Goal: Task Accomplishment & Management: Manage account settings

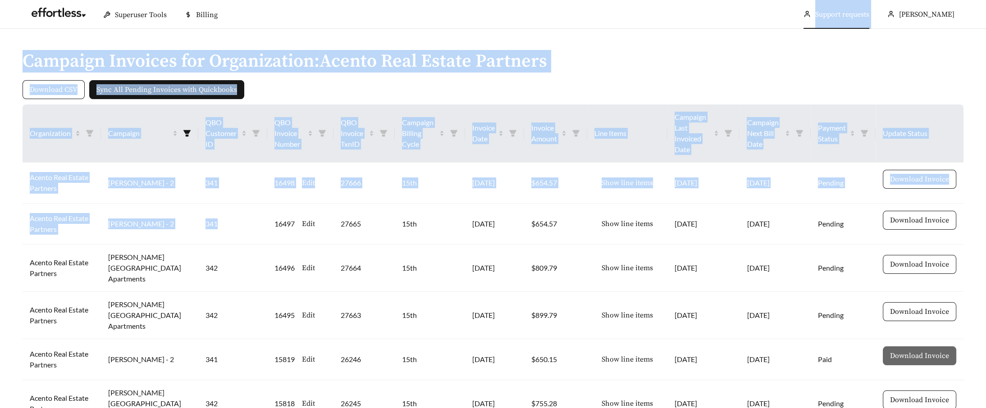
drag, startPoint x: 228, startPoint y: 211, endPoint x: 824, endPoint y: 12, distance: 628.6
click at [824, 12] on section "Superuser Tools Billing Chris Dillman Support requests More Campaign Invoices f…" at bounding box center [493, 346] width 986 height 693
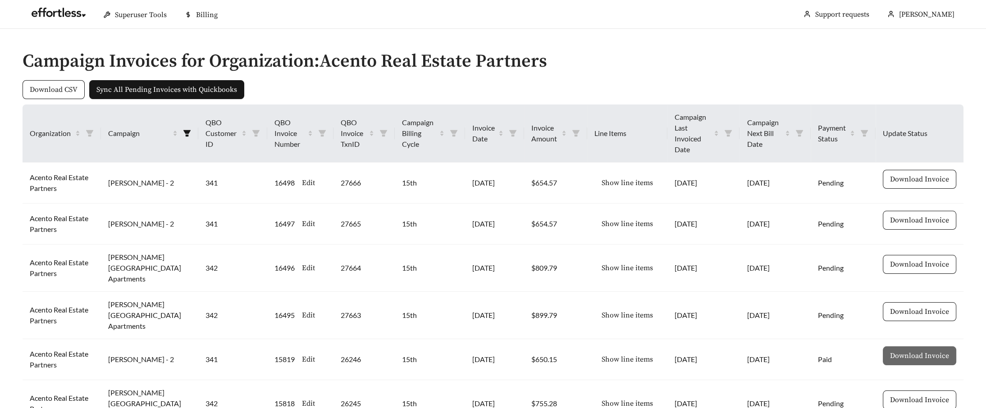
click at [727, 26] on ul "Superuser Tools Billing Chris Dillman Support requests More" at bounding box center [493, 14] width 941 height 29
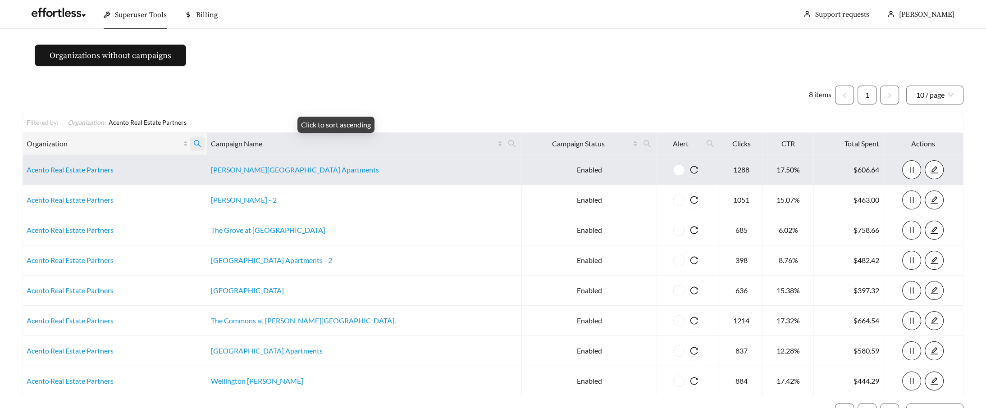
click at [201, 143] on icon "search" at bounding box center [197, 144] width 8 height 8
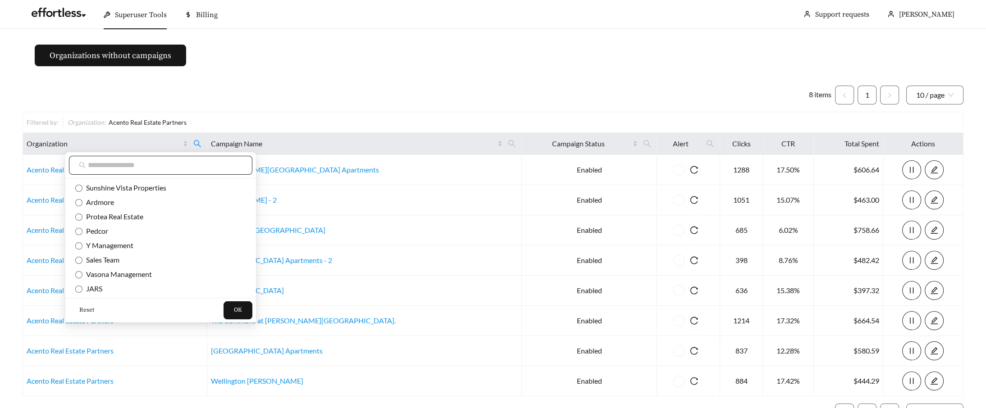
click at [122, 162] on input "text" at bounding box center [165, 165] width 155 height 11
paste input "**********"
type input "**********"
click at [84, 312] on span "Reset" at bounding box center [86, 310] width 15 height 9
click at [234, 308] on span "OK" at bounding box center [238, 310] width 8 height 9
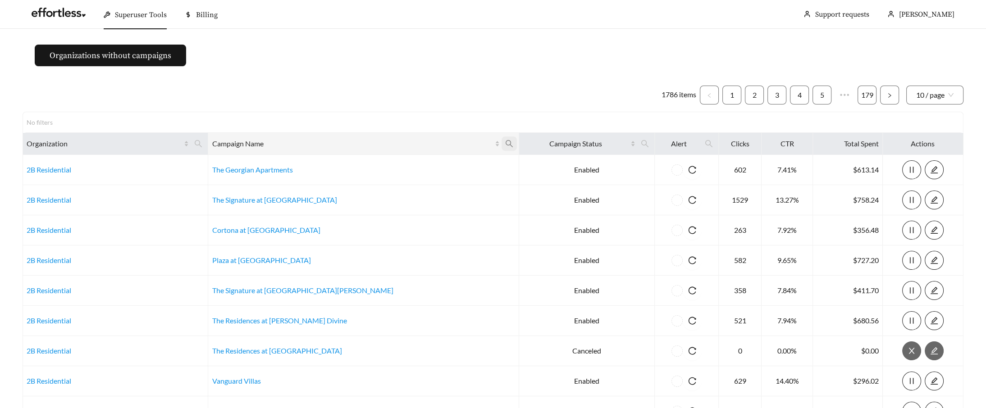
click at [502, 138] on span at bounding box center [509, 144] width 15 height 14
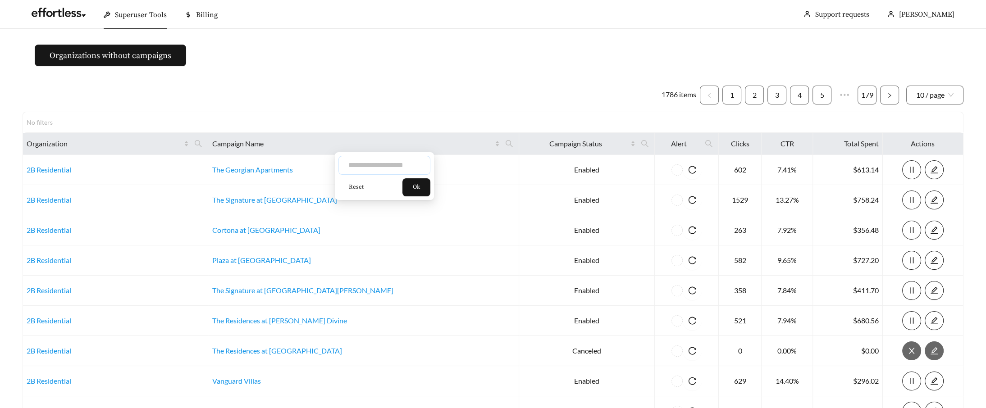
click at [383, 165] on input "text" at bounding box center [384, 165] width 92 height 19
paste input "**********"
type input "**********"
click at [420, 186] on span "Ok" at bounding box center [416, 187] width 7 height 9
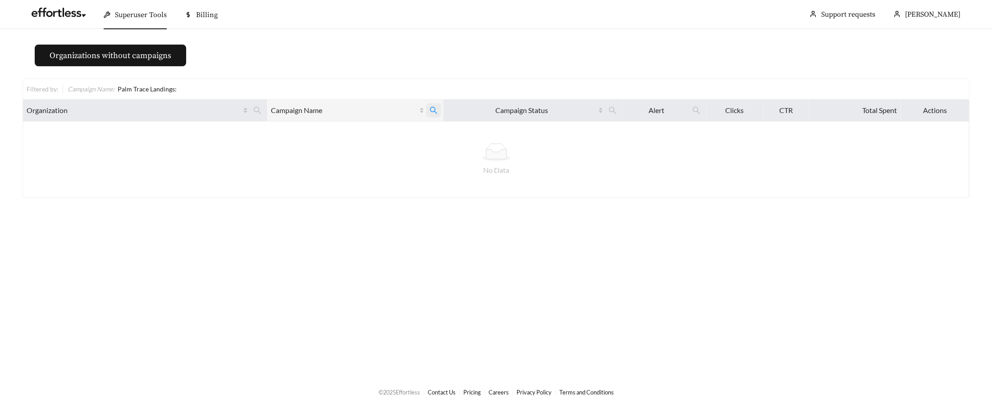
click at [434, 114] on icon "search" at bounding box center [433, 110] width 8 height 8
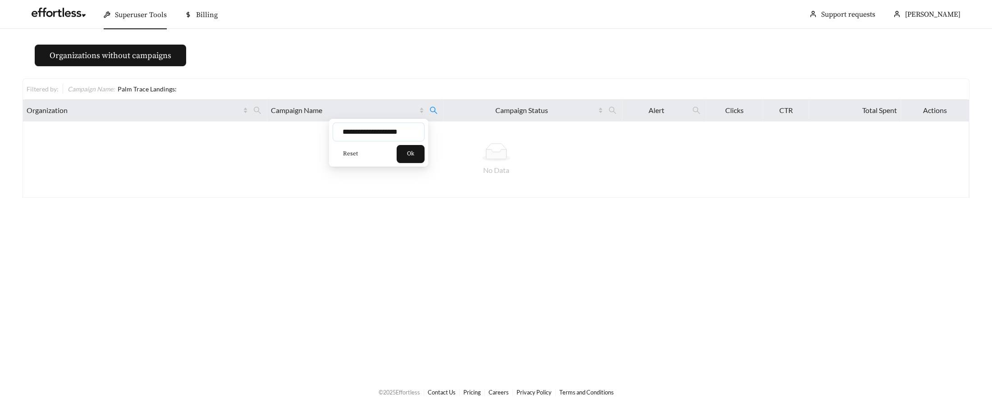
click at [413, 132] on input "**********" at bounding box center [379, 132] width 92 height 19
type input "**********"
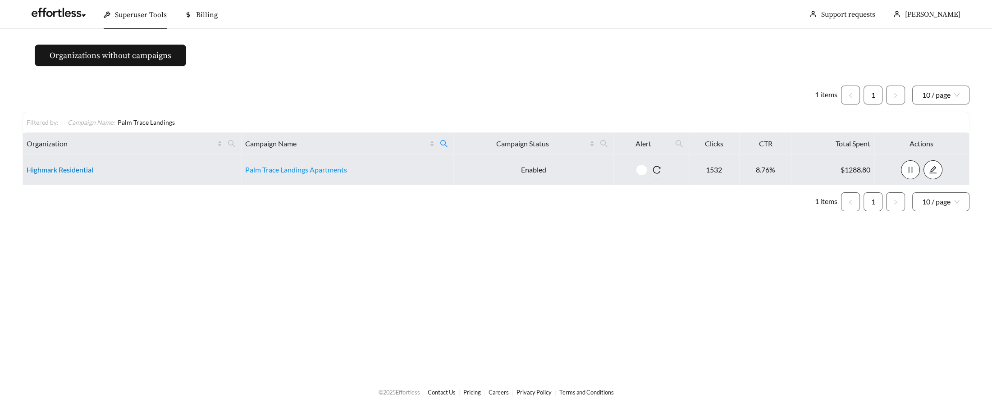
click at [56, 170] on link "Highmark Residential" at bounding box center [60, 169] width 67 height 9
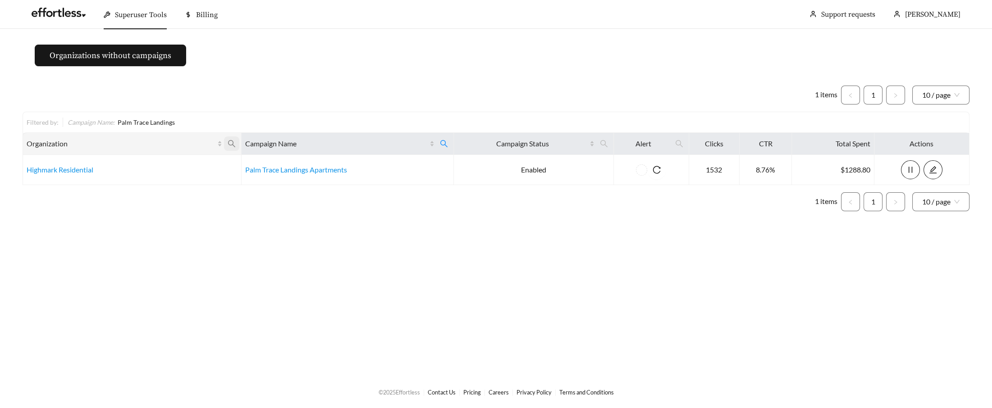
click at [228, 141] on icon "search" at bounding box center [231, 143] width 7 height 7
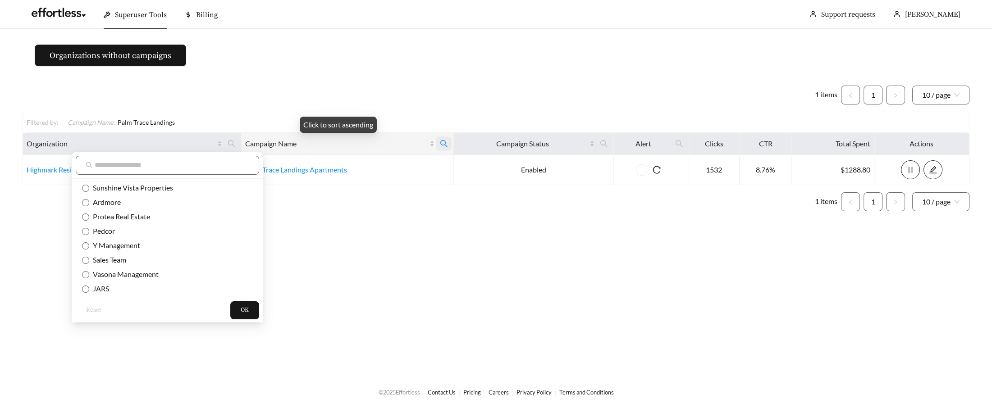
click at [449, 140] on span at bounding box center [443, 144] width 15 height 14
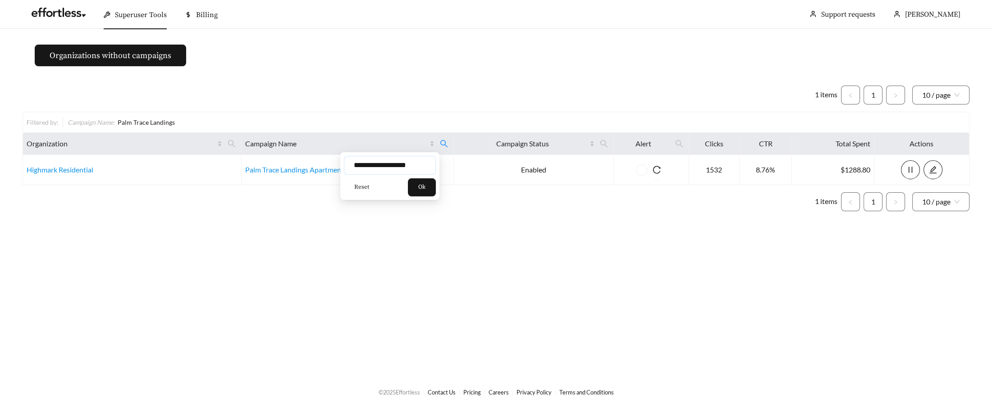
click at [418, 161] on input "**********" at bounding box center [390, 165] width 92 height 19
paste input "*"
type input "**********"
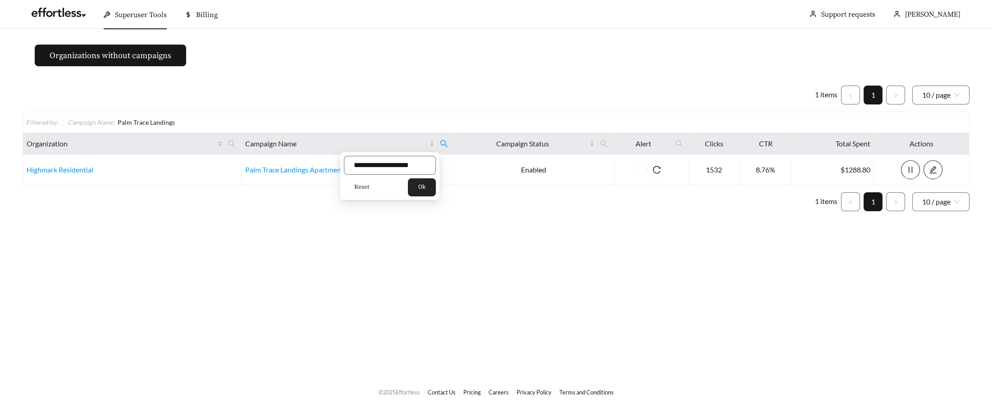
click at [425, 185] on span "Ok" at bounding box center [421, 187] width 7 height 9
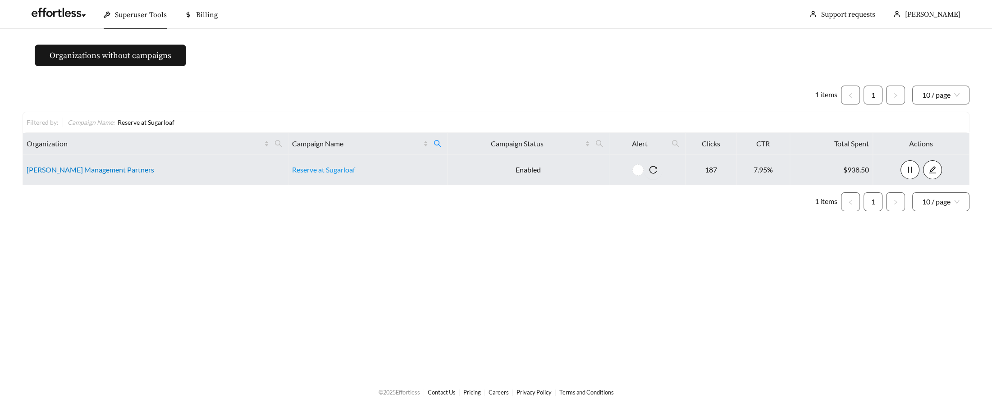
click at [97, 170] on link "[PERSON_NAME] Management Partners" at bounding box center [91, 169] width 128 height 9
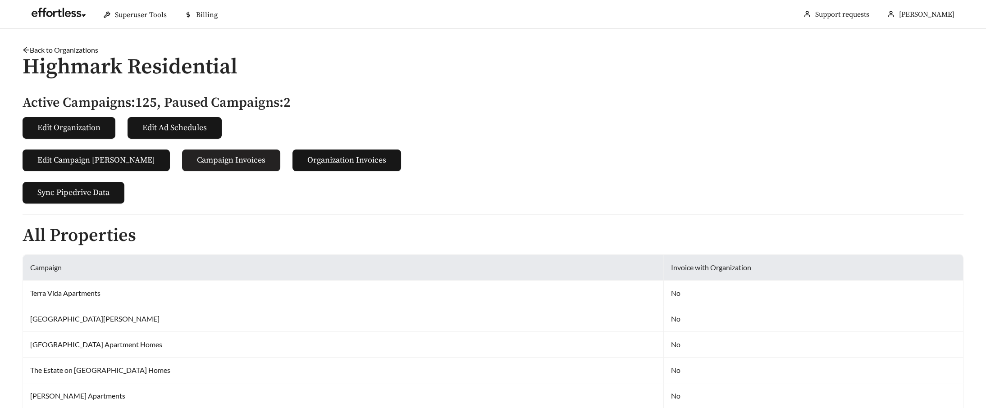
click at [221, 165] on button "Campaign Invoices" at bounding box center [231, 161] width 98 height 22
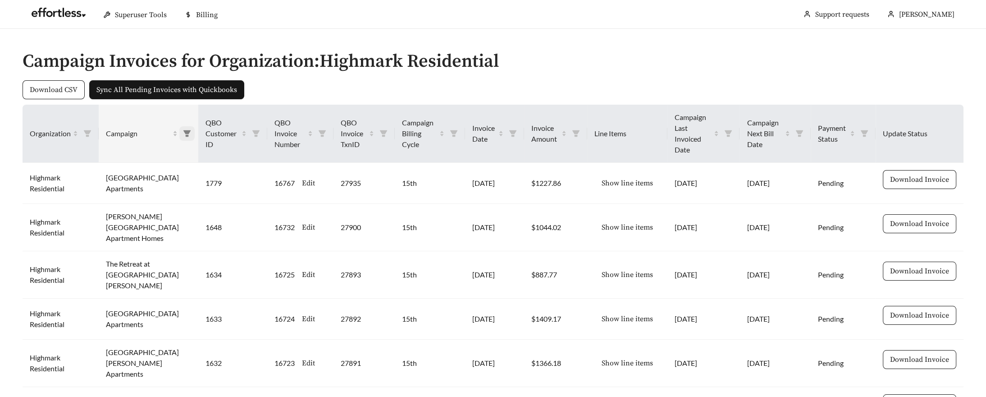
click at [183, 130] on icon "filter" at bounding box center [186, 133] width 7 height 6
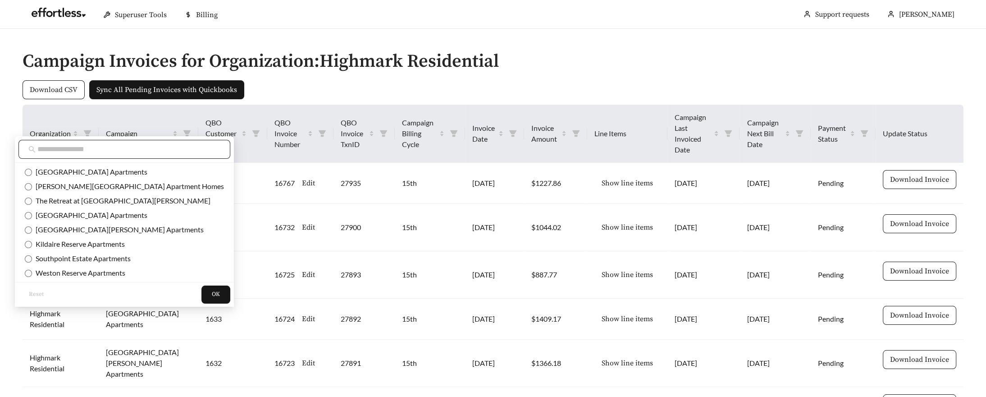
click at [118, 142] on span at bounding box center [124, 149] width 212 height 19
click at [117, 147] on input "text" at bounding box center [128, 149] width 183 height 11
paste input "**********"
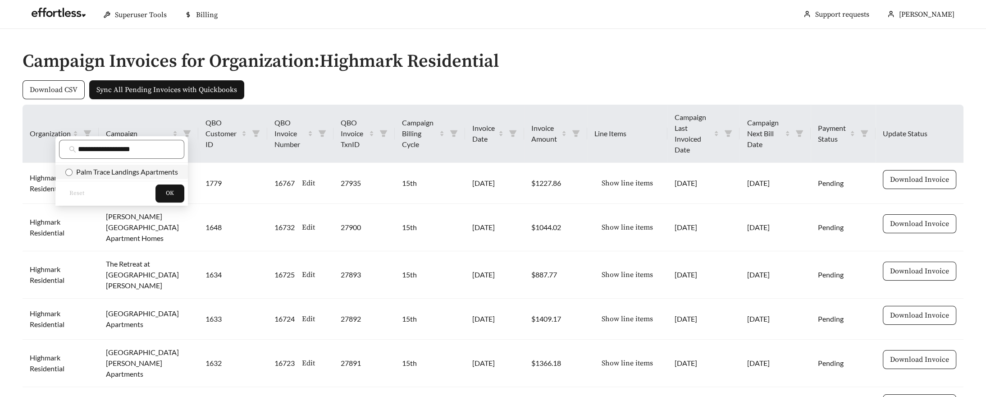
click at [153, 169] on span "Palm Trace Landings Apartments" at bounding box center [125, 171] width 105 height 9
click at [137, 145] on input "**********" at bounding box center [126, 149] width 96 height 11
type input "*****"
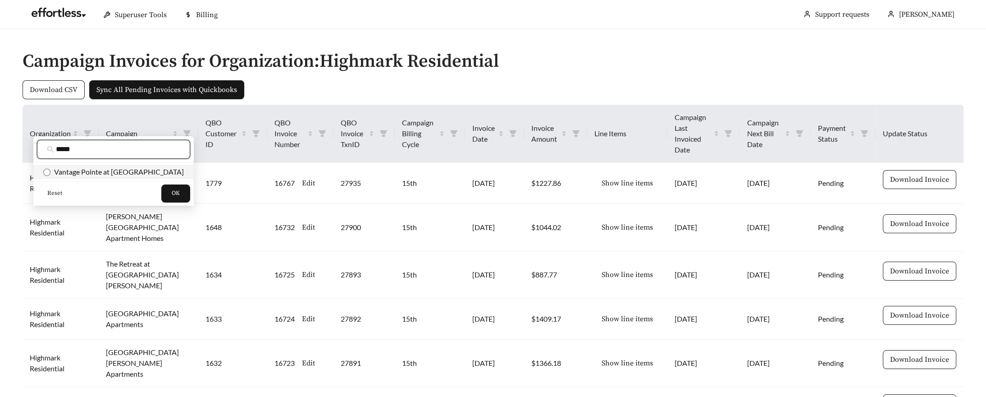
click at [93, 171] on span "Vantage Pointe at Marrowbone Heights" at bounding box center [116, 171] width 133 height 9
click at [165, 192] on button "OK" at bounding box center [175, 193] width 29 height 18
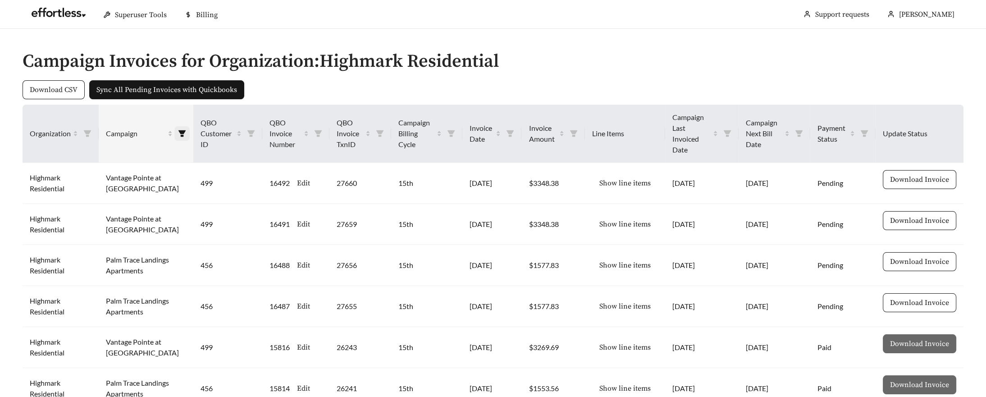
click at [174, 131] on span at bounding box center [181, 133] width 15 height 14
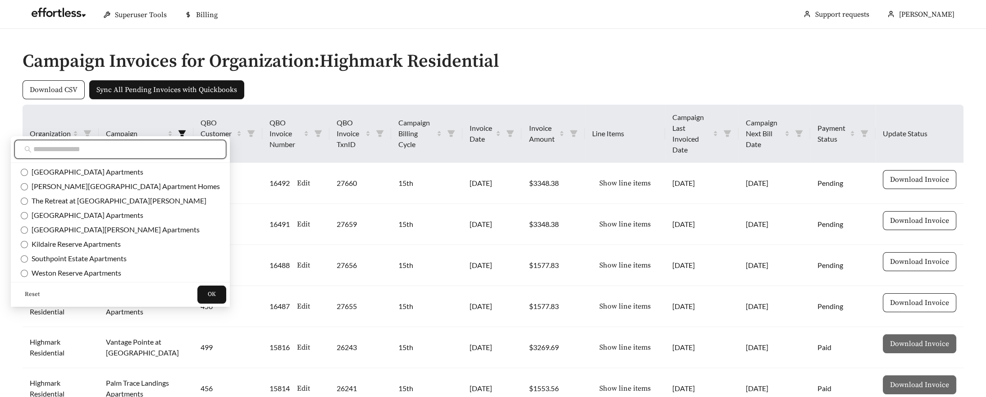
click at [129, 147] on input "text" at bounding box center [124, 149] width 183 height 11
paste input "**********"
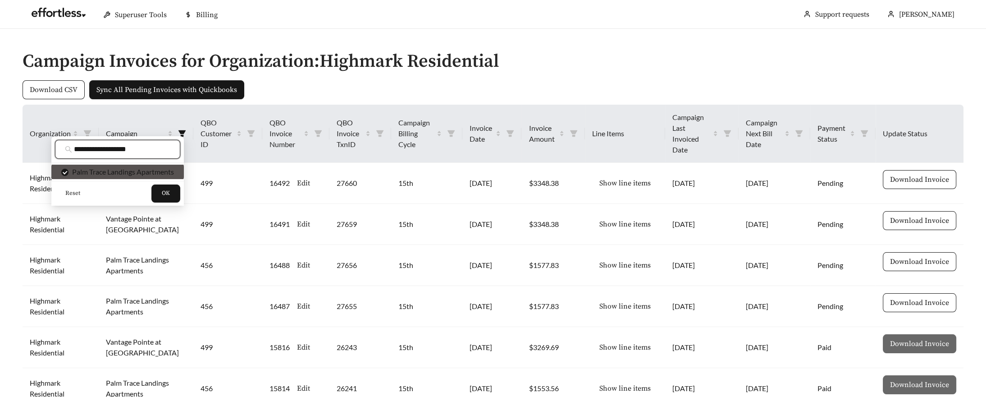
drag, startPoint x: 120, startPoint y: 147, endPoint x: 21, endPoint y: 141, distance: 98.9
click at [21, 141] on body "Superuser Tools Billing Chris Dillman Support requests More Campaign Invoices f…" at bounding box center [493, 198] width 986 height 397
type input "**********"
click at [164, 195] on span "OK" at bounding box center [166, 193] width 8 height 9
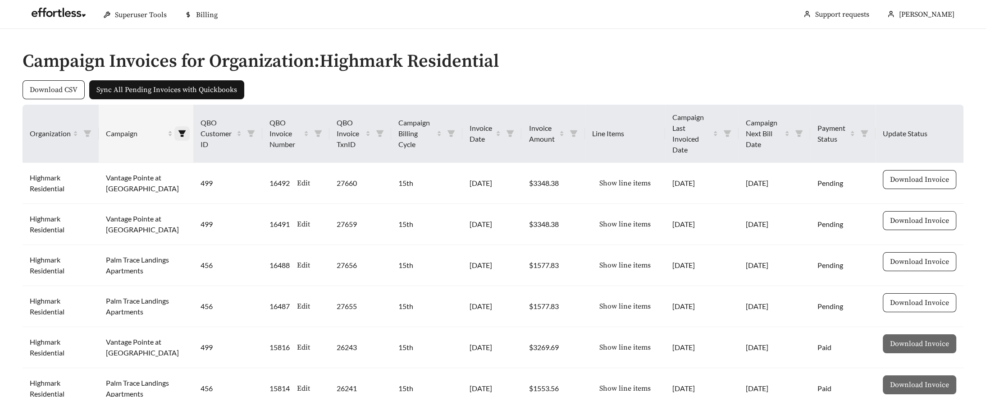
click at [177, 132] on span at bounding box center [181, 133] width 15 height 14
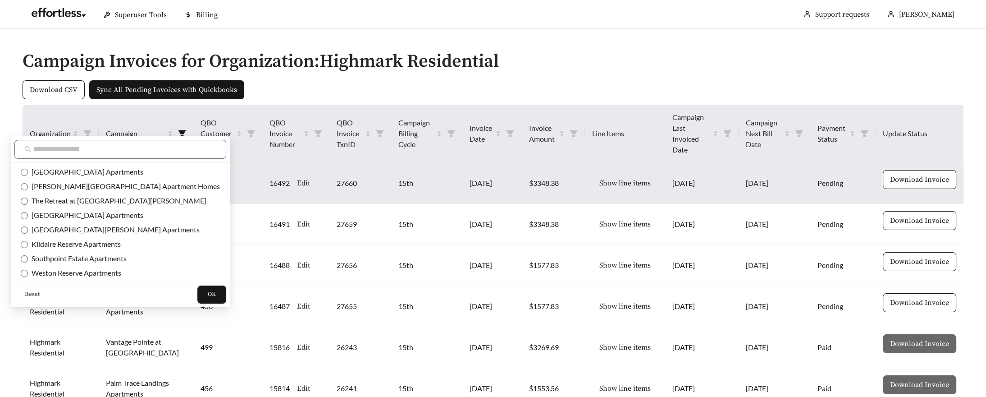
click at [122, 155] on span at bounding box center [120, 149] width 212 height 19
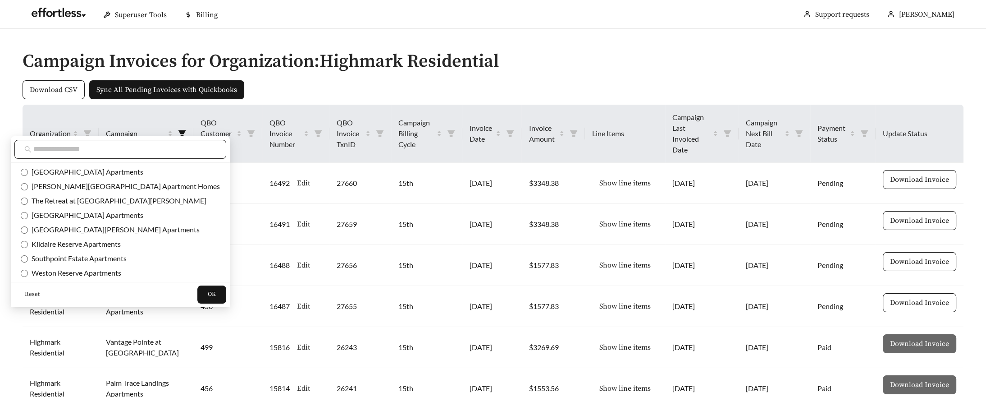
click at [123, 148] on input "text" at bounding box center [124, 149] width 183 height 11
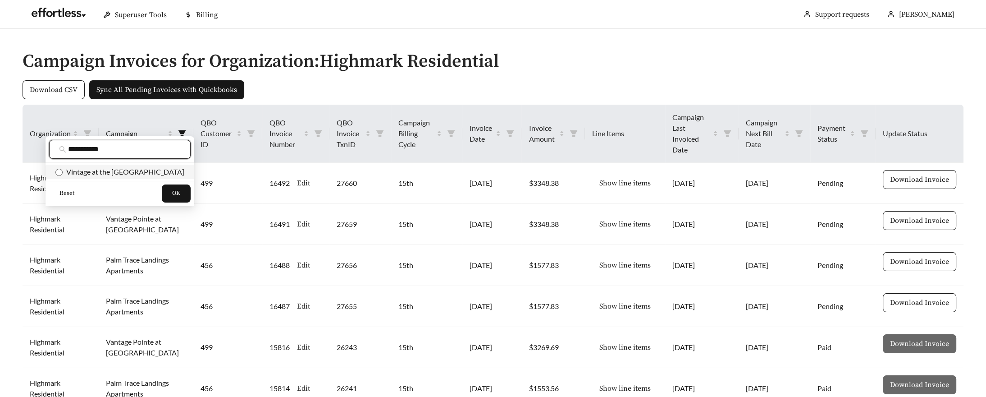
type input "**********"
click at [130, 173] on span "Vintage at the Avenue Apartments" at bounding box center [124, 171] width 122 height 9
click at [172, 193] on button "OK" at bounding box center [176, 193] width 29 height 18
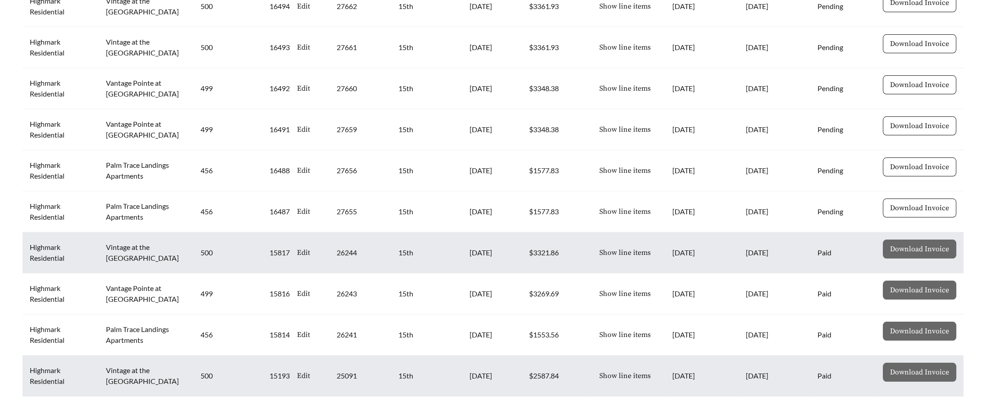
scroll to position [61, 0]
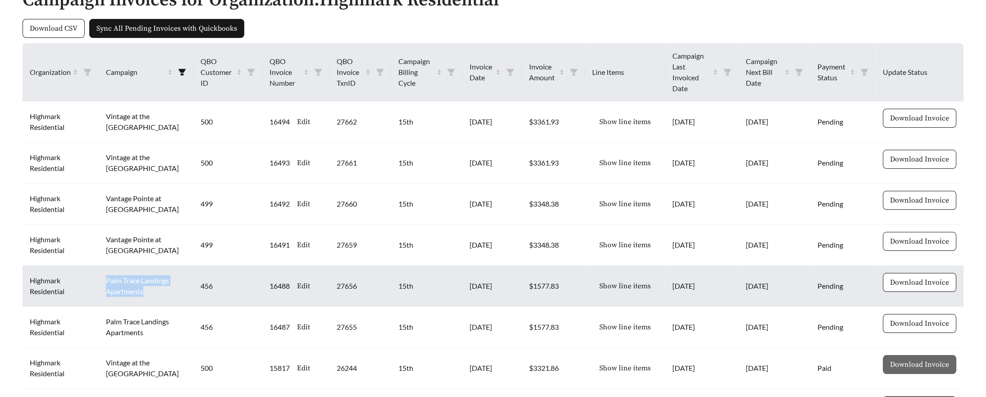
drag, startPoint x: 104, startPoint y: 268, endPoint x: 157, endPoint y: 285, distance: 55.9
click at [157, 285] on td "Palm Trace Landings Apartments" at bounding box center [146, 285] width 94 height 41
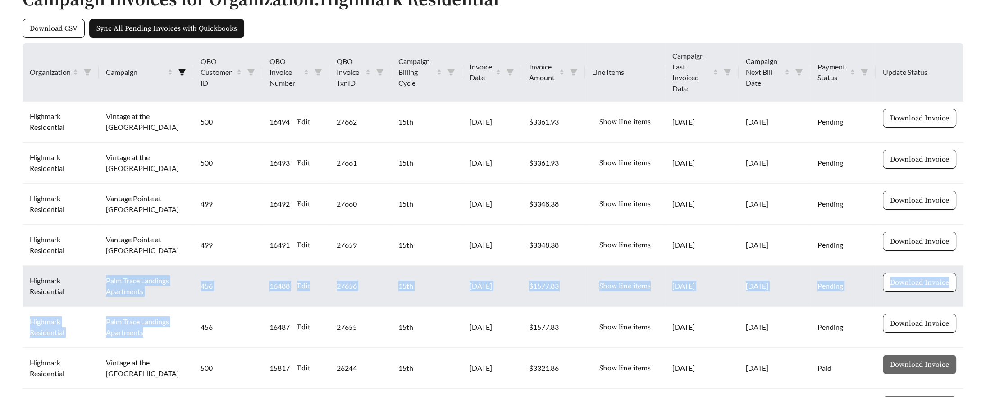
drag, startPoint x: 162, startPoint y: 325, endPoint x: 107, endPoint y: 270, distance: 78.1
click at [107, 270] on tbody "Highmark Residential Vintage at the Avenue Apartments 500 16494 Edit 27662 15th…" at bounding box center [493, 306] width 941 height 410
click at [107, 270] on td "Palm Trace Landings Apartments" at bounding box center [146, 285] width 94 height 41
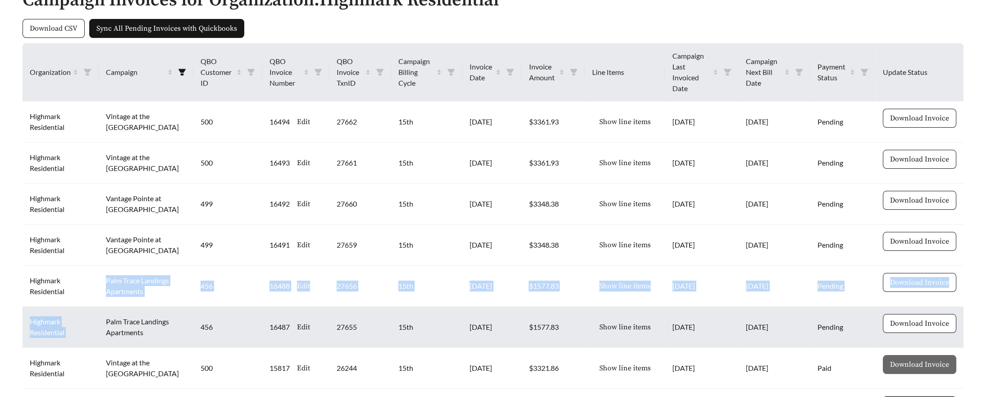
drag, startPoint x: 106, startPoint y: 264, endPoint x: 141, endPoint y: 303, distance: 52.4
click at [141, 303] on tbody "Highmark Residential Vintage at the Avenue Apartments 500 16494 Edit 27662 15th…" at bounding box center [493, 306] width 941 height 410
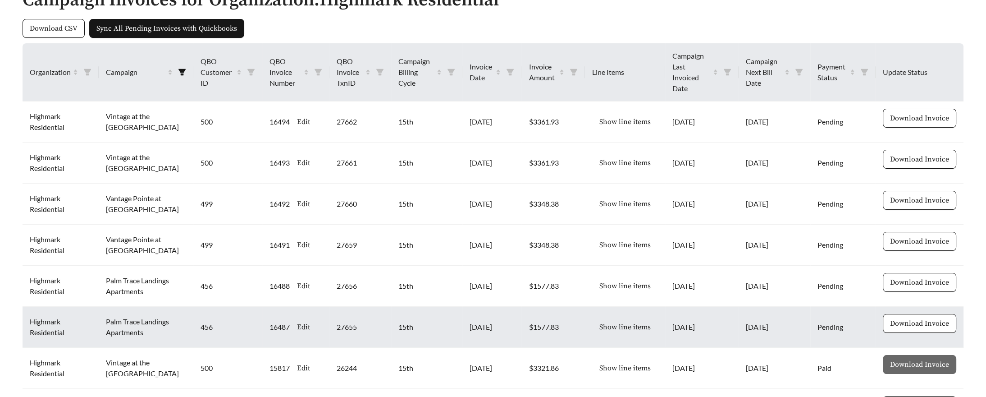
click at [141, 306] on td "Palm Trace Landings Apartments" at bounding box center [146, 326] width 94 height 41
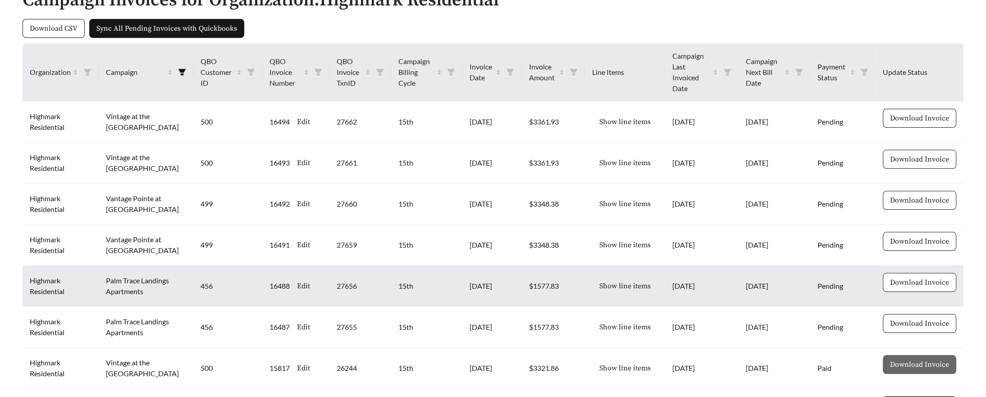
click at [932, 277] on span "Download Invoice" at bounding box center [919, 282] width 59 height 11
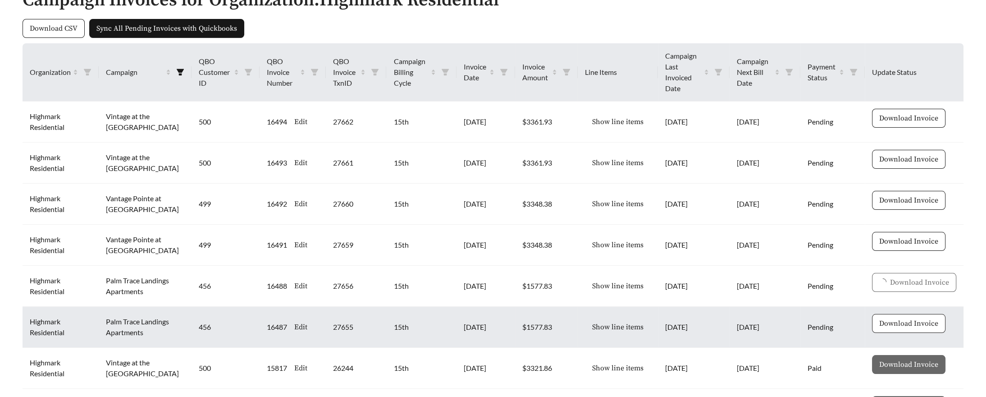
click at [909, 318] on span "Download Invoice" at bounding box center [908, 323] width 59 height 11
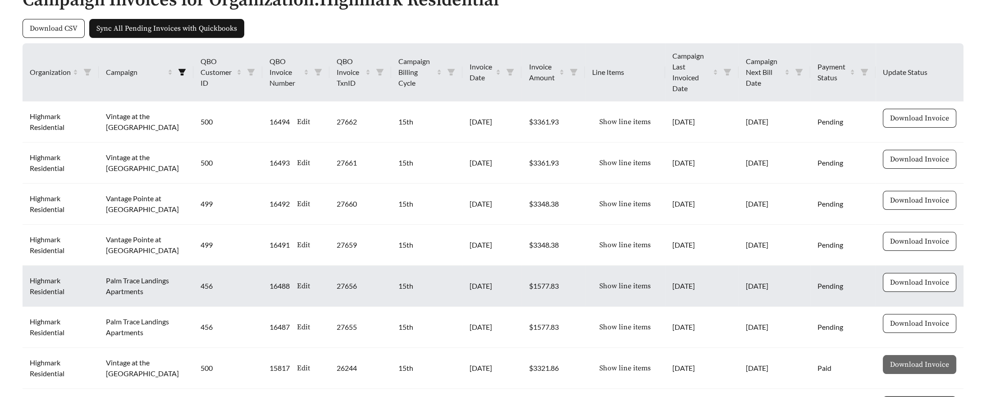
scroll to position [72, 0]
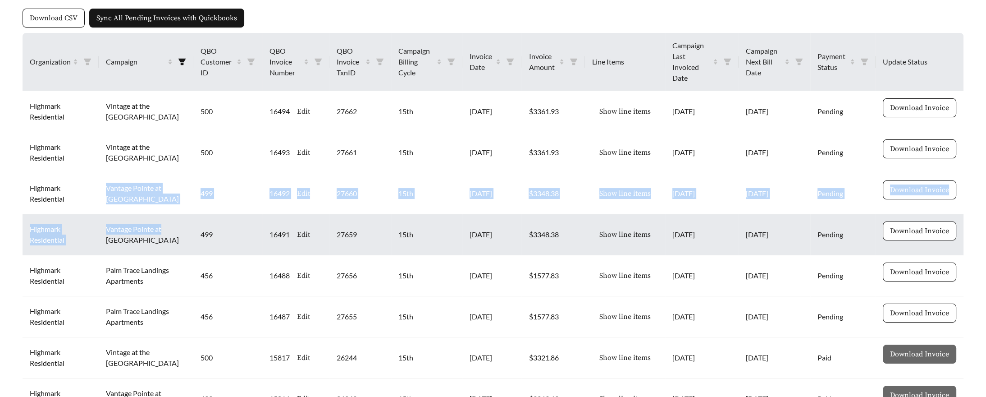
drag, startPoint x: 105, startPoint y: 177, endPoint x: 171, endPoint y: 213, distance: 75.0
click at [171, 213] on tbody "Highmark Residential Vintage at the Avenue Apartments 500 16494 Edit 27662 15th…" at bounding box center [493, 296] width 941 height 410
click at [913, 225] on span "Download Invoice" at bounding box center [919, 230] width 59 height 11
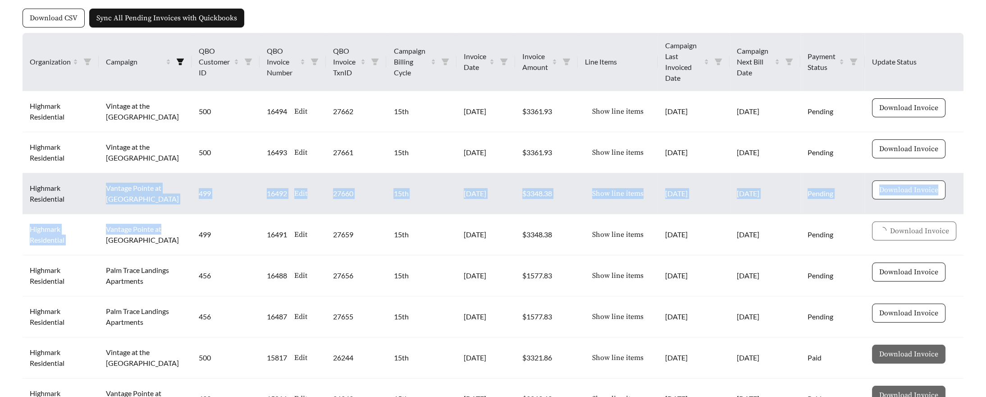
click at [904, 184] on span "Download Invoice" at bounding box center [908, 189] width 59 height 11
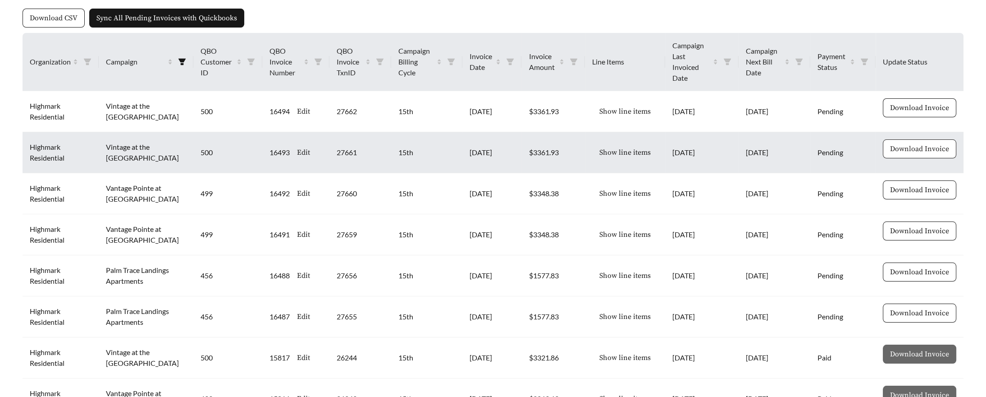
click at [916, 144] on button "Download Invoice" at bounding box center [919, 148] width 73 height 19
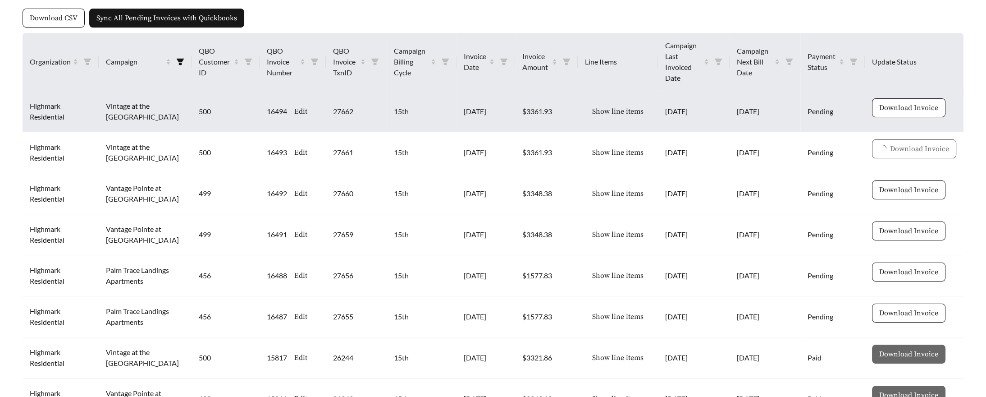
click at [904, 102] on span "Download Invoice" at bounding box center [908, 107] width 59 height 11
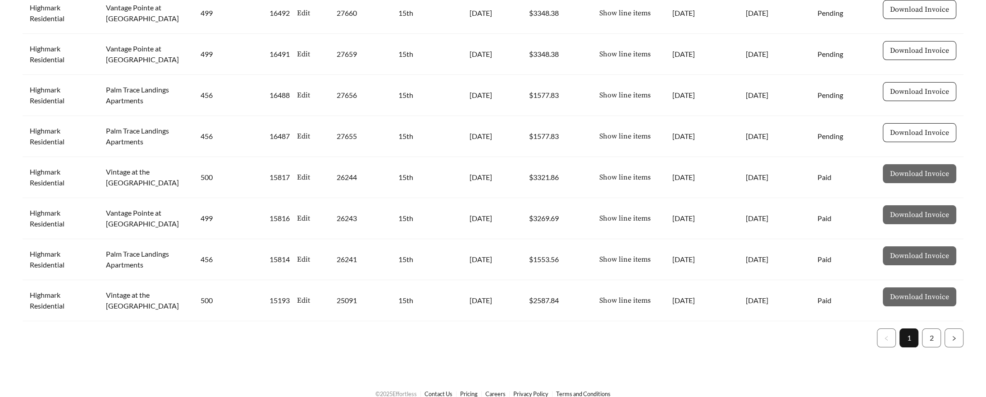
scroll to position [247, 0]
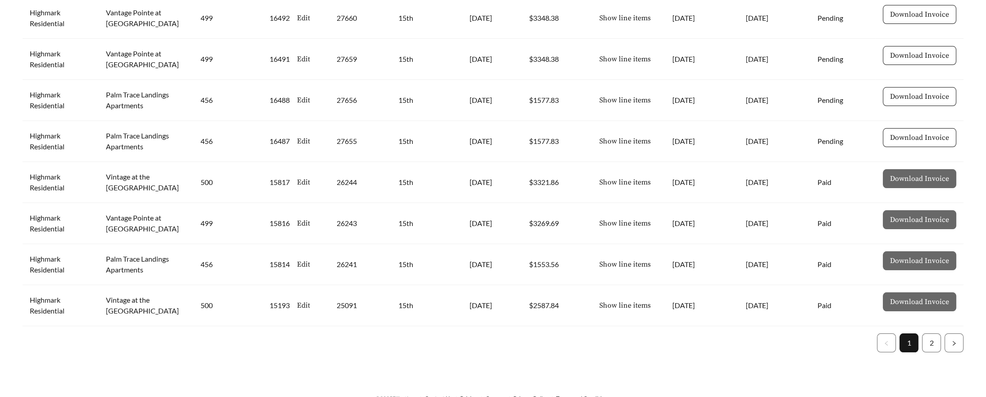
click at [919, 333] on ul "1 2" at bounding box center [493, 342] width 941 height 19
click at [927, 333] on link "2" at bounding box center [932, 342] width 18 height 18
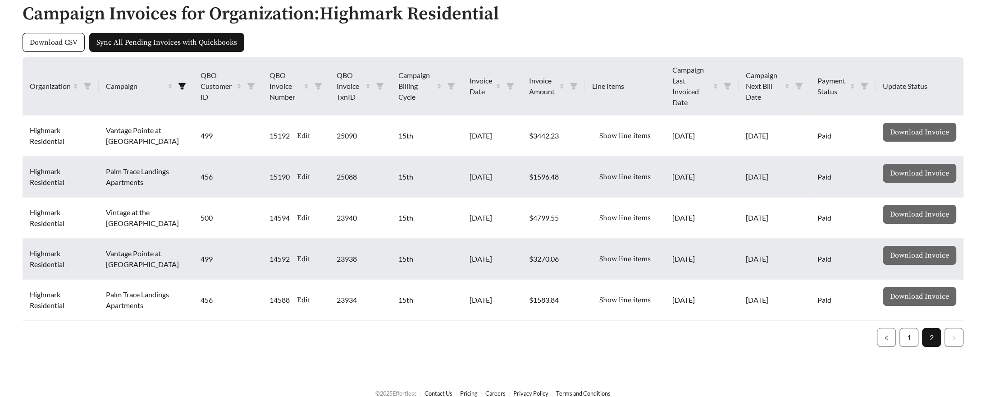
scroll to position [0, 0]
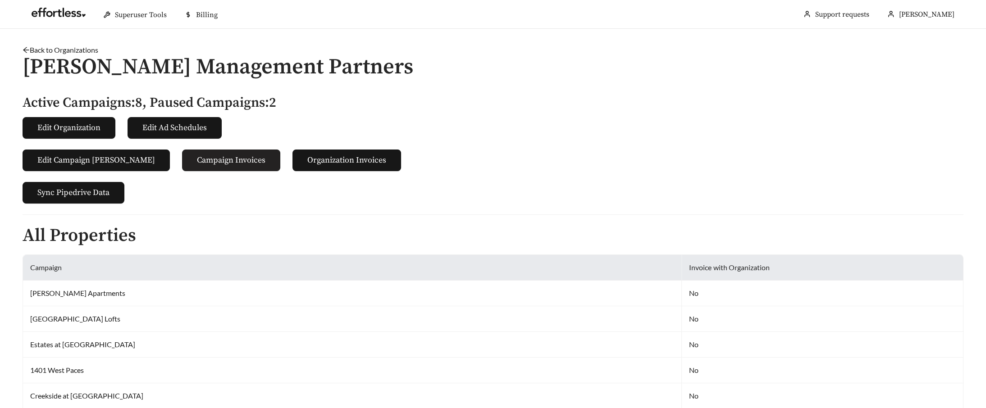
click at [207, 165] on button "Campaign Invoices" at bounding box center [231, 161] width 98 height 22
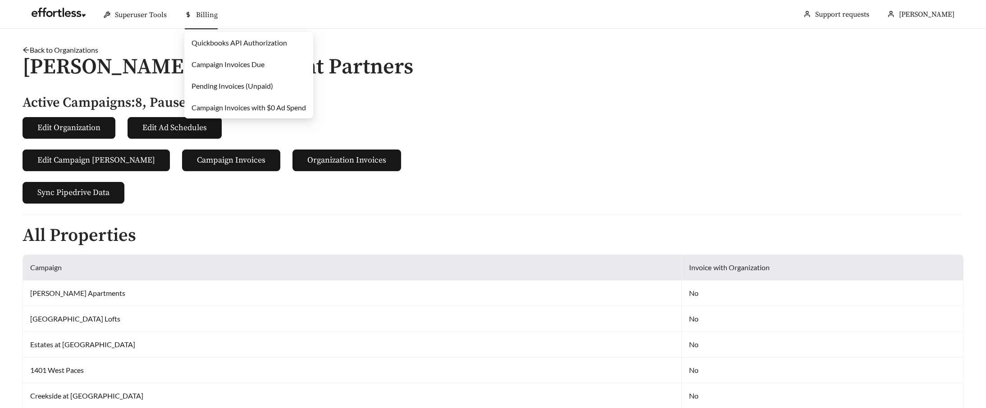
click at [211, 68] on link "Campaign Invoices Due" at bounding box center [228, 64] width 73 height 9
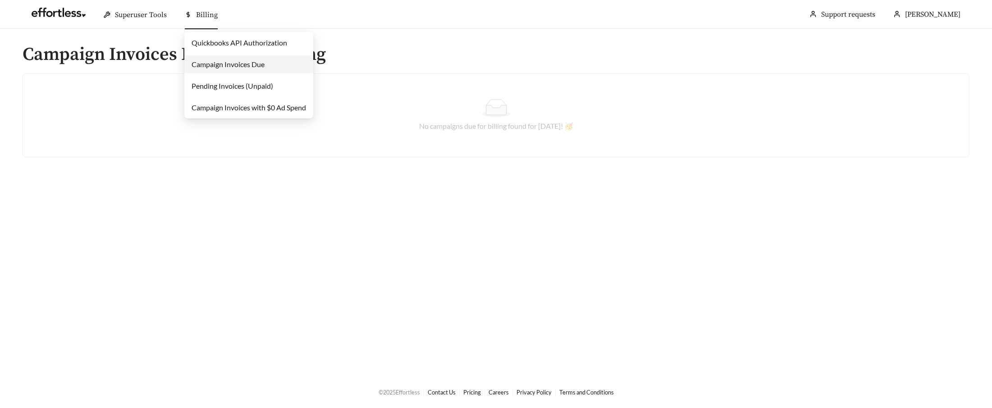
click at [214, 84] on link "Pending Invoices (Unpaid)" at bounding box center [233, 86] width 82 height 9
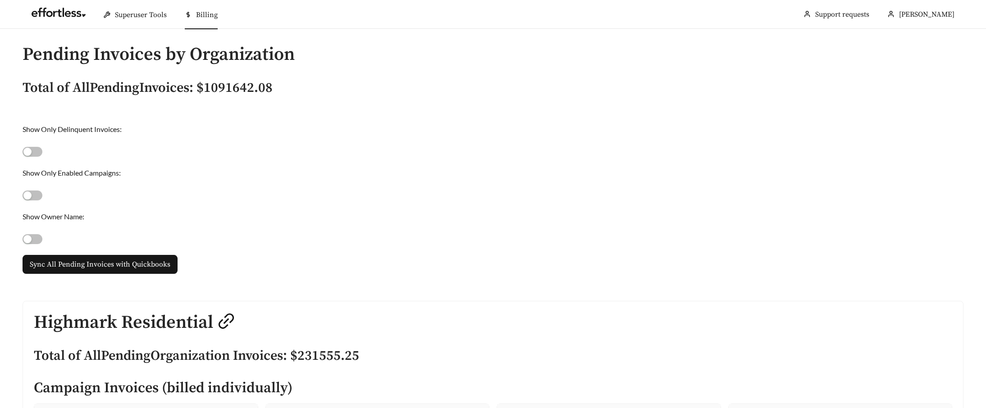
click at [33, 191] on button "button" at bounding box center [33, 196] width 20 height 10
click at [252, 87] on h5 "Total of All Pending Invoices: $ 1091642.08" at bounding box center [493, 88] width 941 height 15
click at [257, 87] on h5 "Total of All Pending Invoices: $ 1091642.08" at bounding box center [493, 88] width 941 height 15
click at [249, 86] on h5 "Total of All Pending Invoices: $ 1091642.08" at bounding box center [493, 88] width 941 height 15
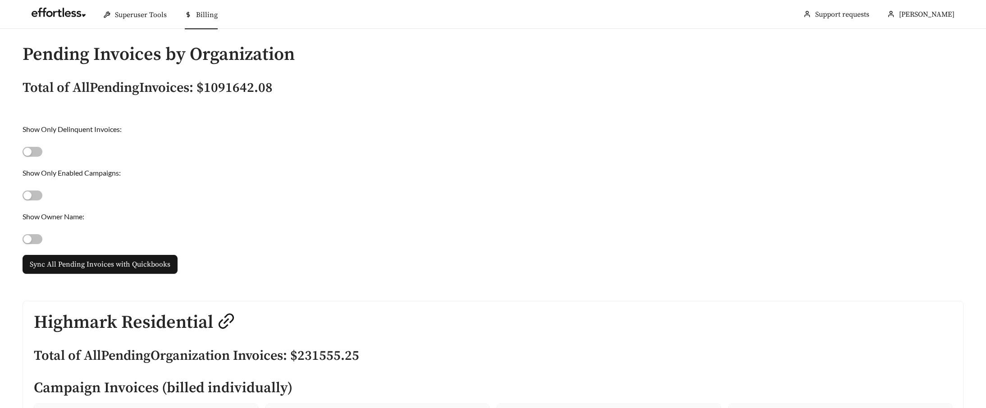
click at [241, 86] on h5 "Total of All Pending Invoices: $ 1091642.08" at bounding box center [493, 88] width 941 height 15
click at [236, 87] on h5 "Total of All Pending Invoices: $ 1091642.08" at bounding box center [493, 88] width 941 height 15
click at [228, 87] on h5 "Total of All Pending Invoices: $ 1091642.08" at bounding box center [493, 88] width 941 height 15
click at [219, 87] on h5 "Total of All Pending Invoices: $ 1091642.08" at bounding box center [493, 88] width 941 height 15
drag, startPoint x: 215, startPoint y: 87, endPoint x: 203, endPoint y: 85, distance: 12.8
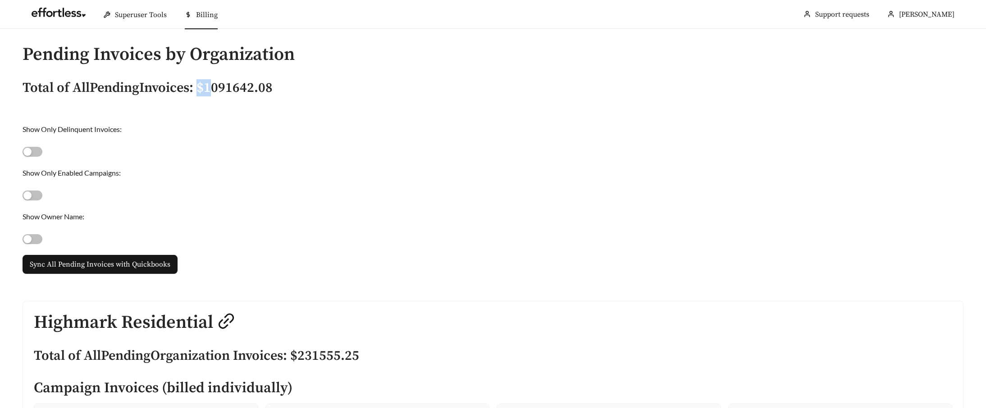
click at [203, 85] on h5 "Total of All Pending Invoices: $ 1091642.08" at bounding box center [493, 88] width 941 height 15
click at [206, 86] on h5 "Total of All Pending Invoices: $ 1091642.08" at bounding box center [493, 88] width 941 height 15
drag, startPoint x: 209, startPoint y: 83, endPoint x: 288, endPoint y: 86, distance: 78.9
click at [288, 86] on h5 "Total of All Pending Invoices: $ 1091642.08" at bounding box center [493, 88] width 941 height 15
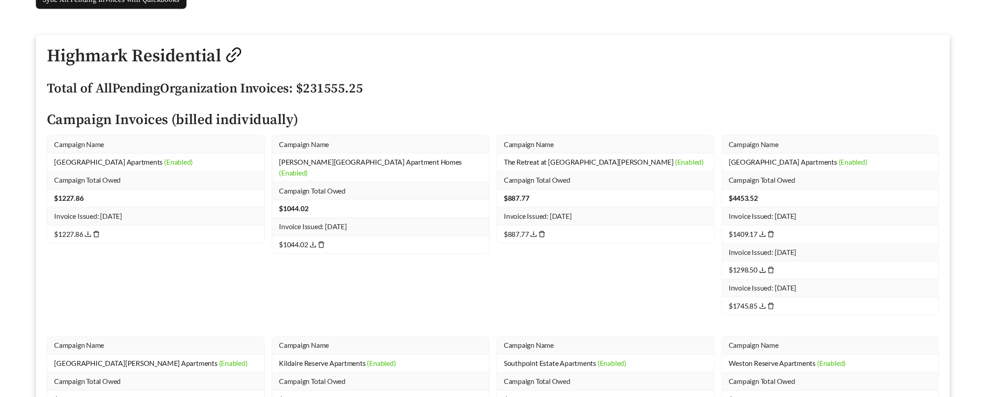
scroll to position [345, 0]
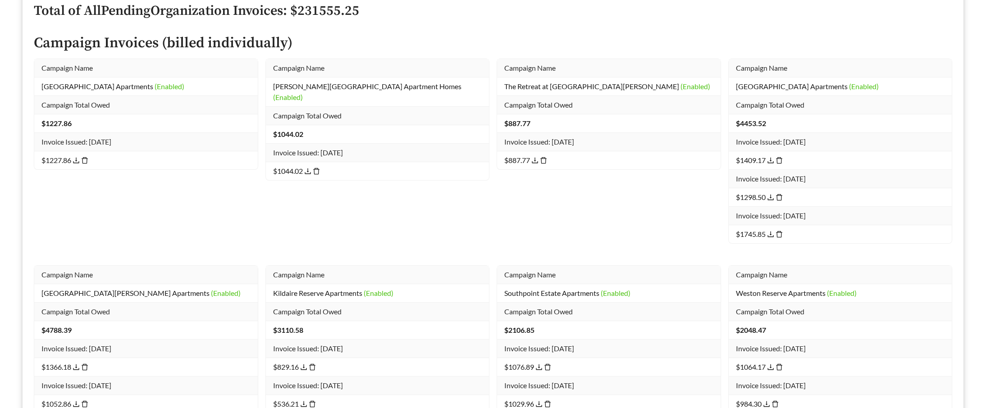
click at [260, 172] on div "Campaign Name New River Cove Apartments (Enabled) Campaign Total Owed $ 1227.86…" at bounding box center [146, 162] width 232 height 207
click at [308, 169] on icon "download" at bounding box center [308, 172] width 6 height 6
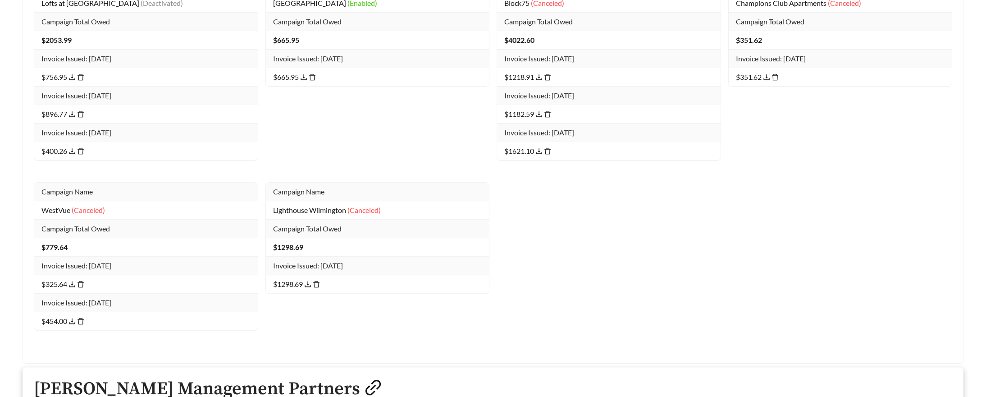
scroll to position [23247, 0]
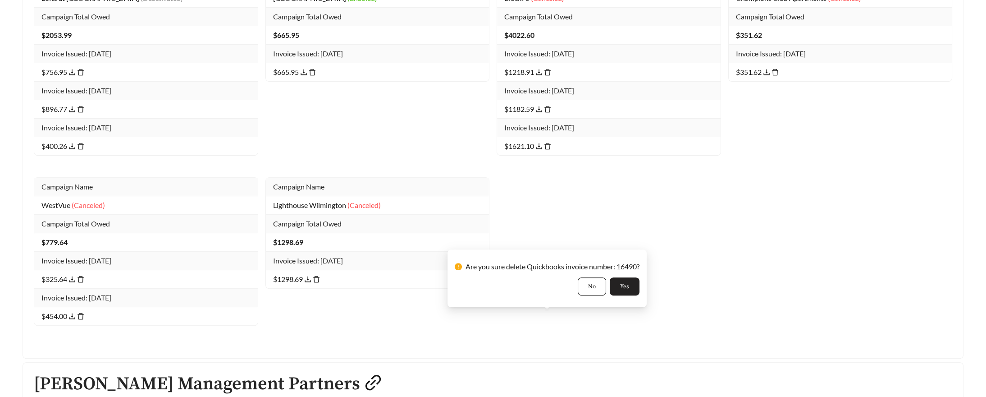
click at [627, 282] on span "Yes" at bounding box center [624, 286] width 9 height 9
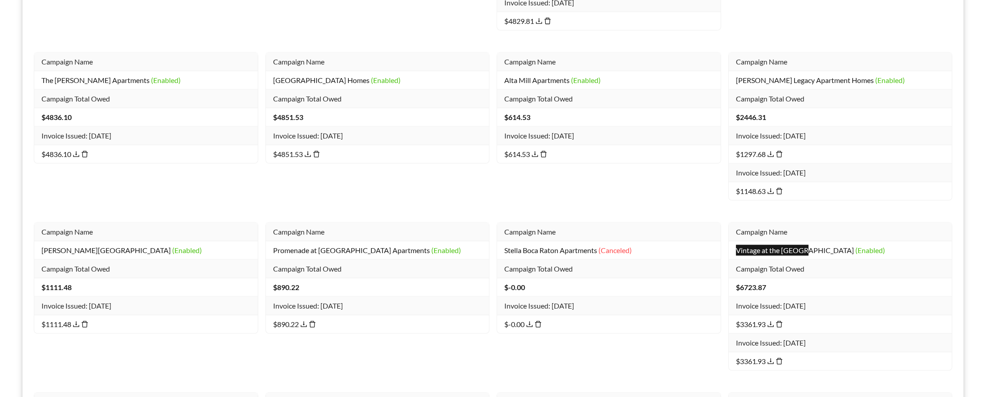
scroll to position [2873, 0]
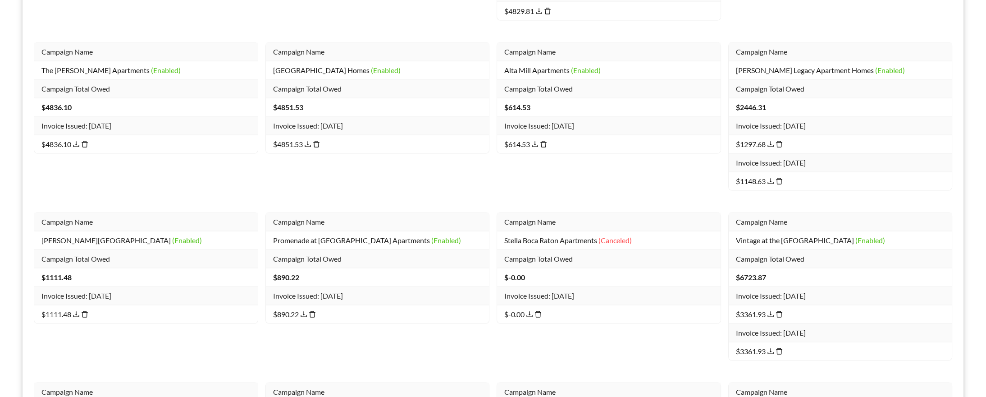
click at [779, 311] on icon "delete" at bounding box center [779, 314] width 7 height 7
click at [867, 233] on button "Yes" at bounding box center [856, 231] width 30 height 18
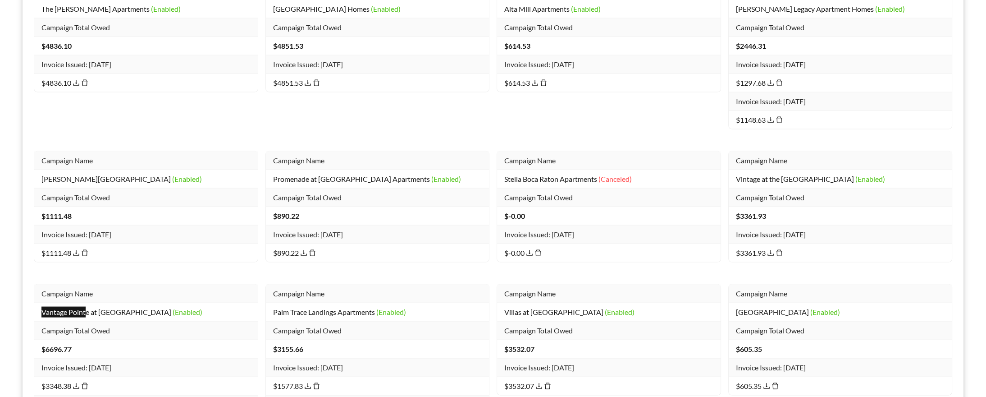
scroll to position [2939, 0]
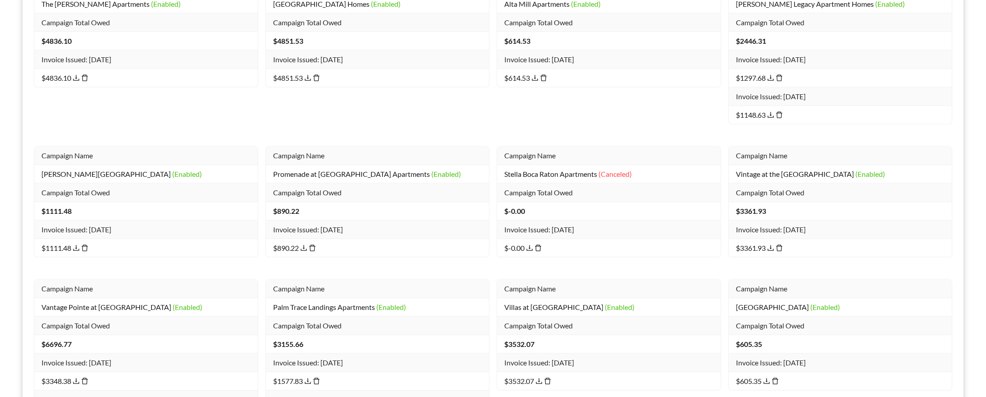
click at [87, 377] on icon "delete" at bounding box center [84, 380] width 7 height 7
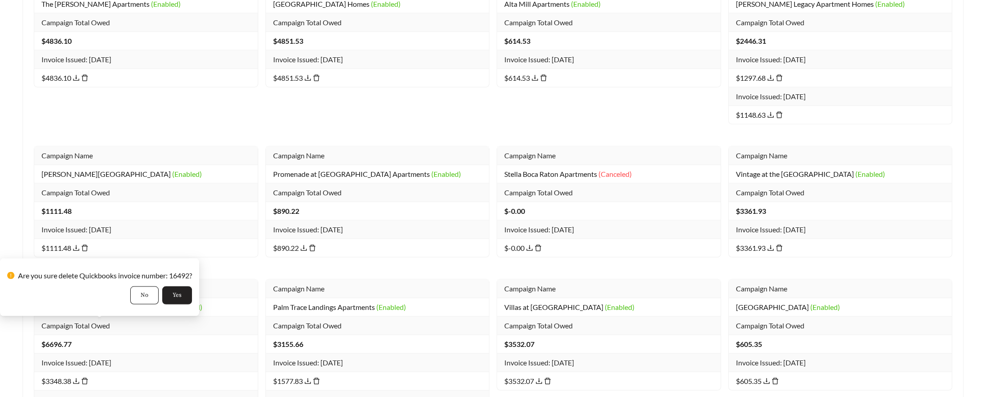
click at [191, 297] on button "Yes" at bounding box center [177, 295] width 30 height 18
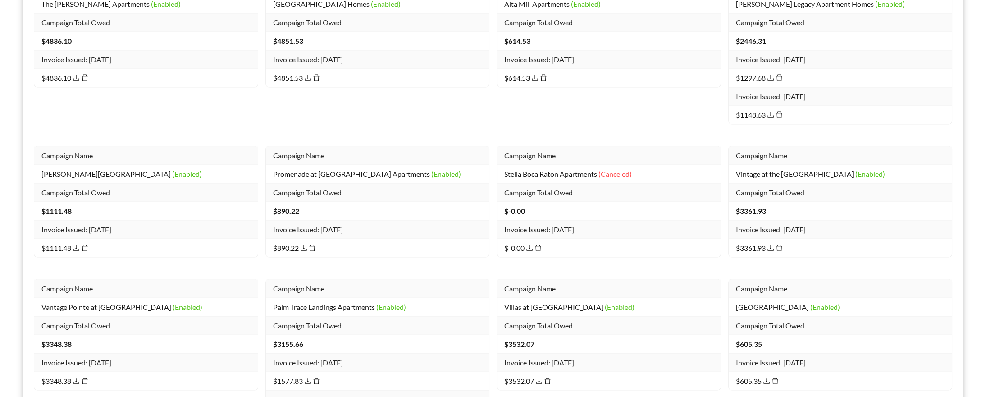
click at [317, 378] on icon "delete" at bounding box center [316, 381] width 6 height 6
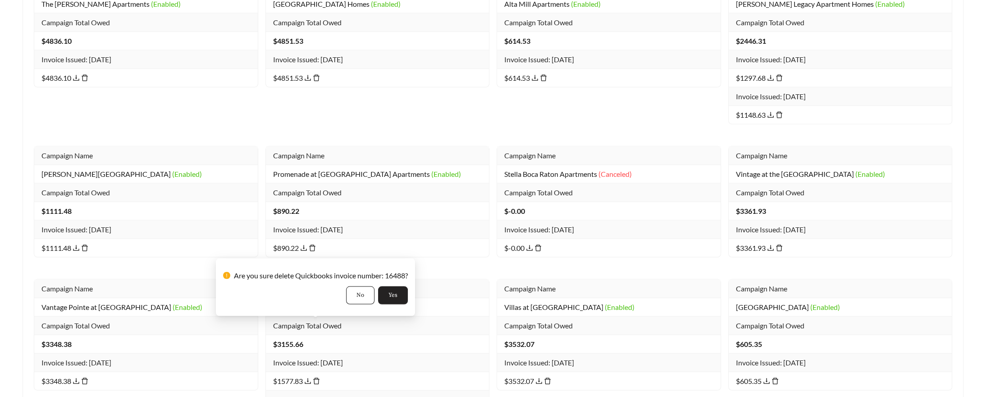
click at [388, 294] on button "Yes" at bounding box center [393, 295] width 30 height 18
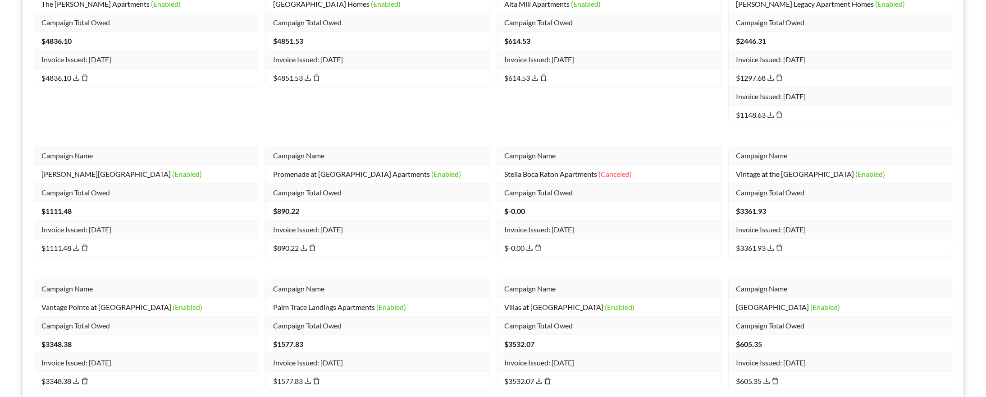
scroll to position [20097, 0]
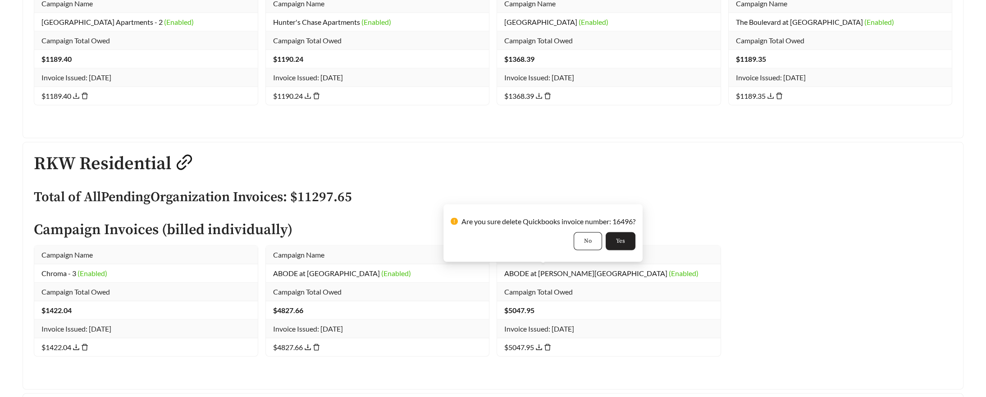
click at [619, 242] on span "Yes" at bounding box center [620, 241] width 9 height 9
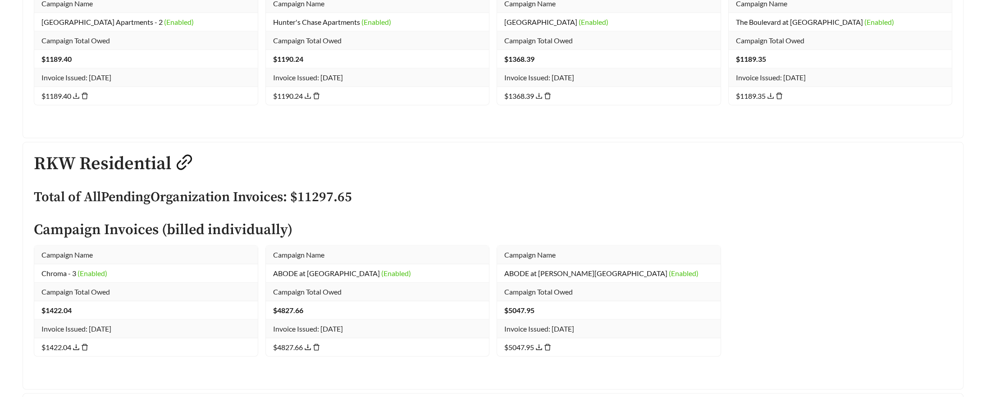
scroll to position [22150, 0]
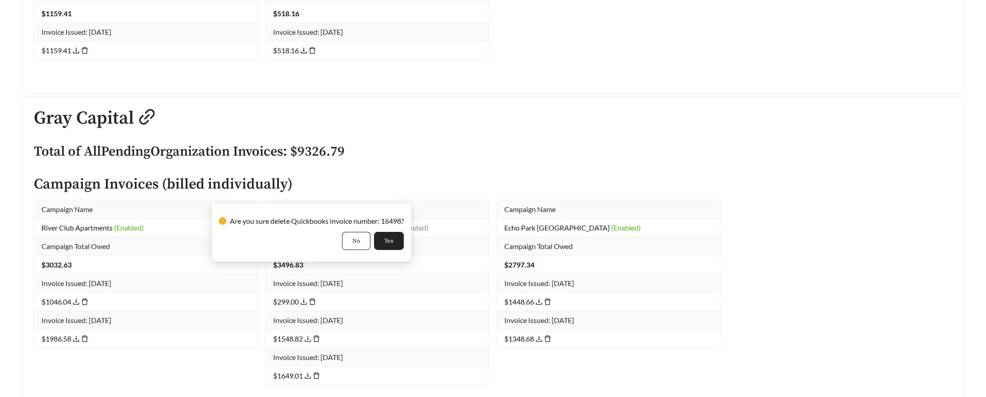
click at [399, 241] on button "Yes" at bounding box center [389, 241] width 30 height 18
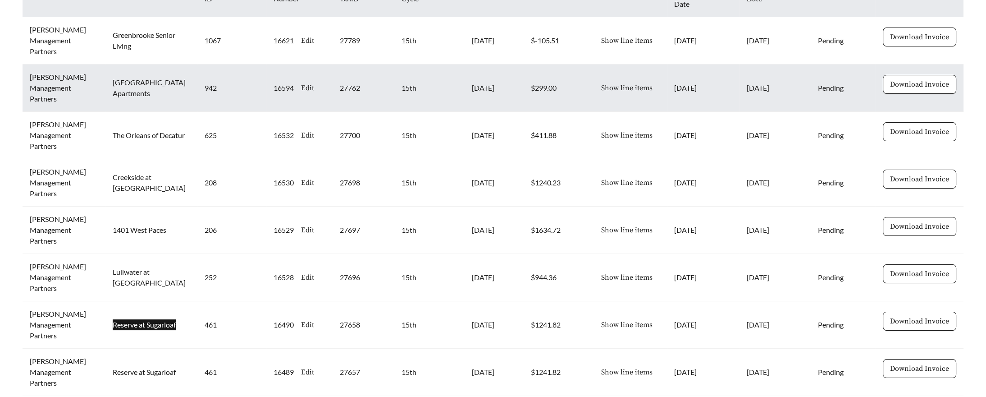
scroll to position [308, 0]
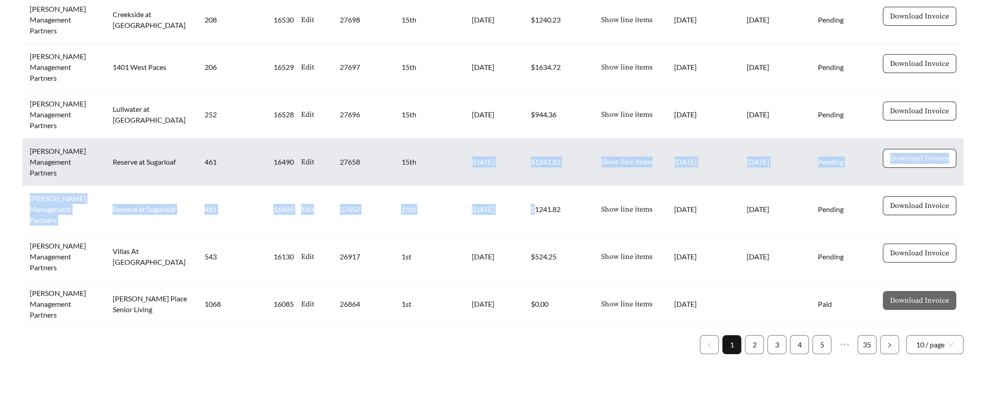
drag, startPoint x: 534, startPoint y: 193, endPoint x: 438, endPoint y: 151, distance: 105.2
click at [438, 151] on tbody "[PERSON_NAME] Management Partners [GEOGRAPHIC_DATA] Senior Living 1067 16621 Ed…" at bounding box center [493, 90] width 941 height 473
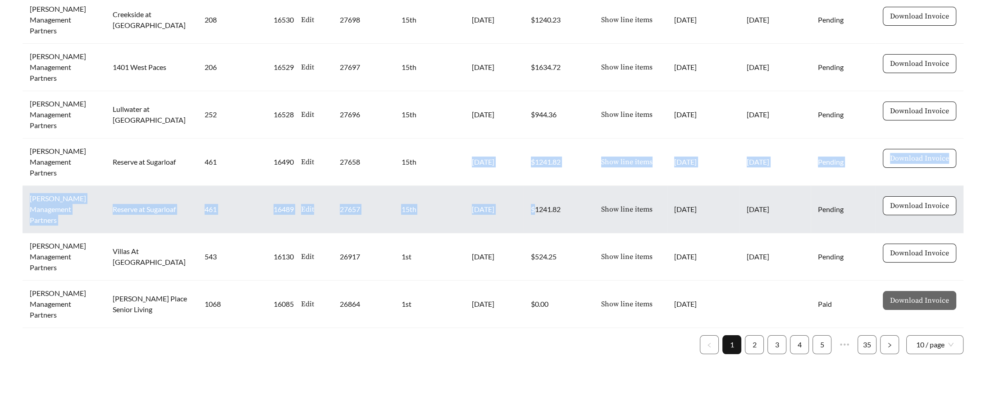
click at [502, 192] on td "[DATE]" at bounding box center [494, 209] width 59 height 47
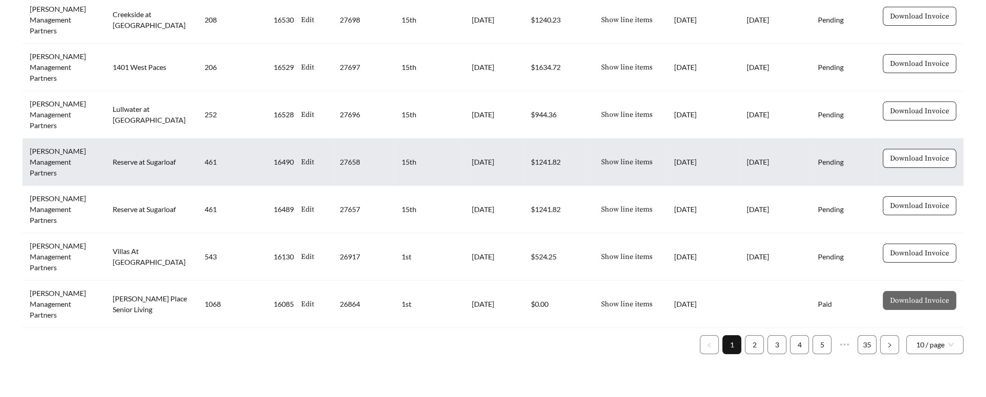
click at [614, 156] on span "Show line items" at bounding box center [626, 161] width 51 height 11
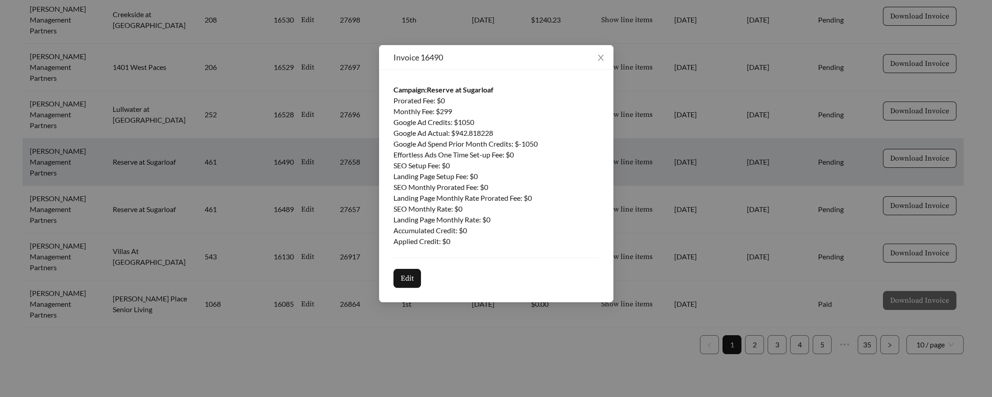
click at [628, 162] on div "Invoice 16490 Campaign: Reserve at Sugarloaf Prorated Fee : $ 0 Monthly Fee : $…" at bounding box center [496, 198] width 992 height 397
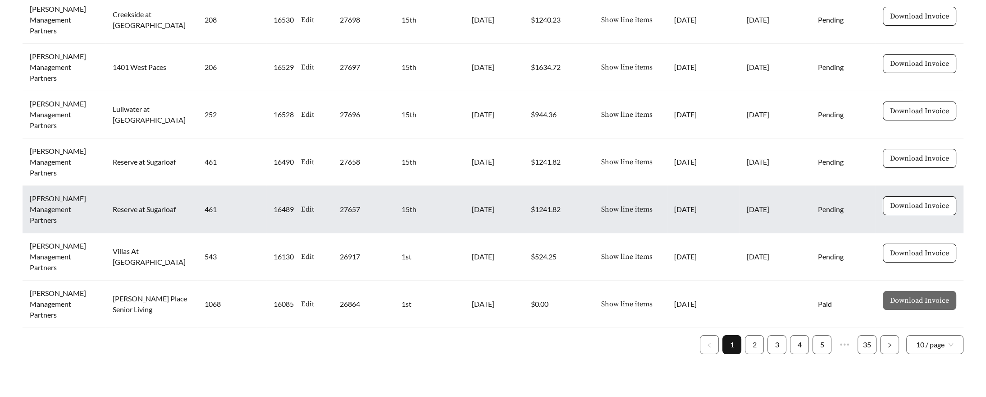
click at [621, 204] on span "Show line items" at bounding box center [626, 209] width 51 height 11
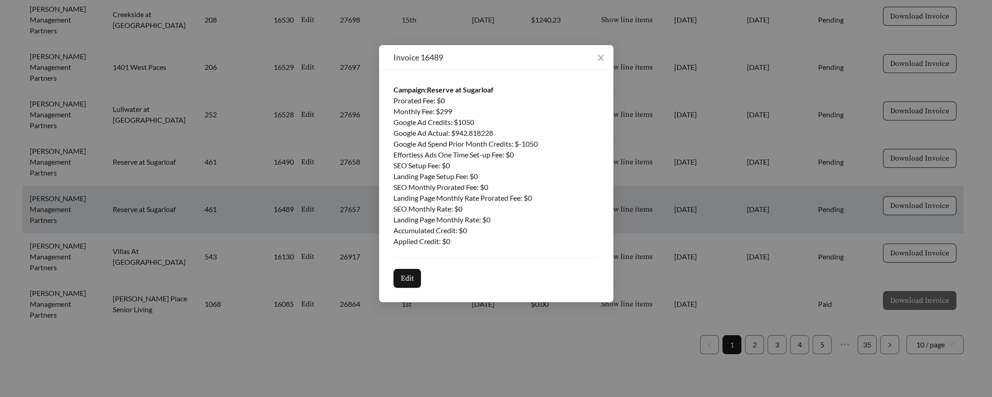
click at [661, 186] on div "Invoice 16489 Campaign: Reserve at Sugarloaf Prorated Fee : $ 0 Monthly Fee : $…" at bounding box center [496, 198] width 992 height 397
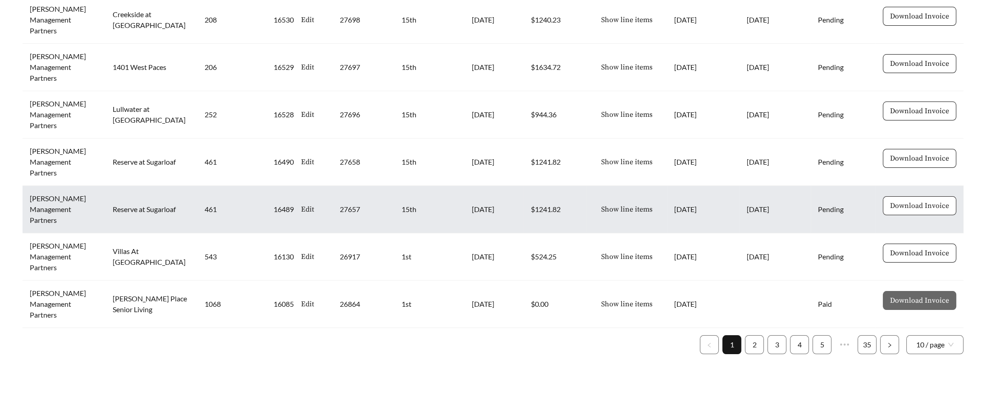
click at [901, 200] on span "Download Invoice" at bounding box center [919, 205] width 59 height 11
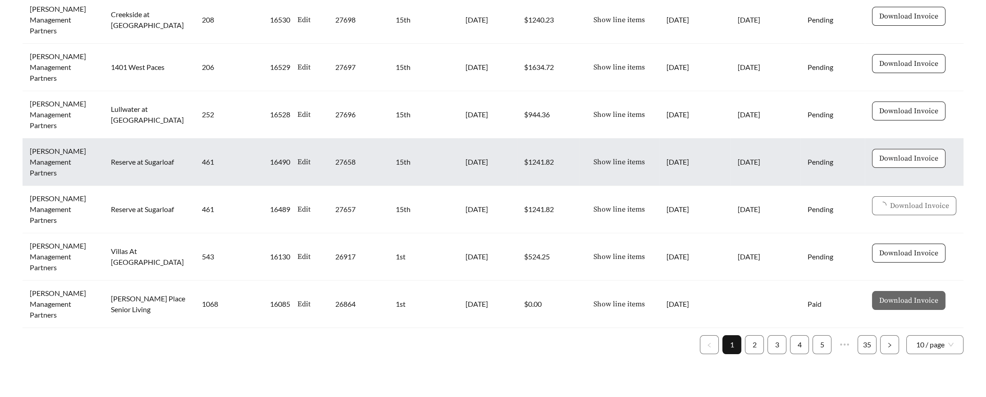
click at [902, 149] on button "Download Invoice" at bounding box center [908, 158] width 73 height 19
